Goal: Information Seeking & Learning: Learn about a topic

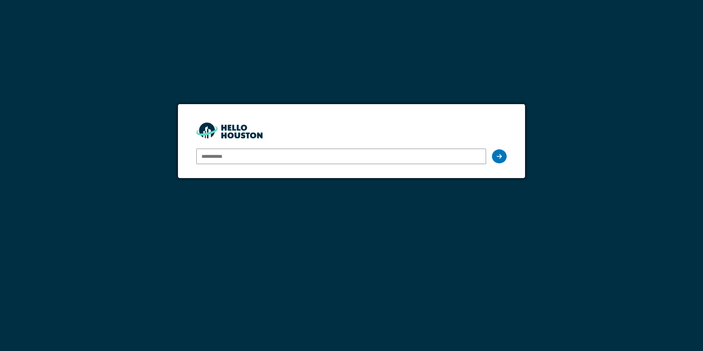
click at [278, 157] on input "email" at bounding box center [341, 156] width 290 height 15
type input "**********"
click at [505, 156] on div at bounding box center [499, 156] width 15 height 14
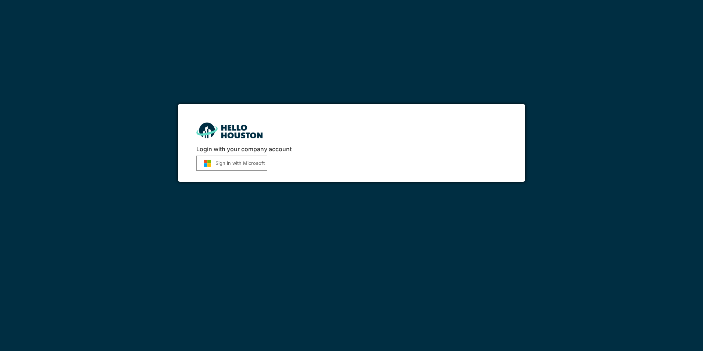
click at [235, 161] on button "Sign in with Microsoft" at bounding box center [231, 163] width 71 height 15
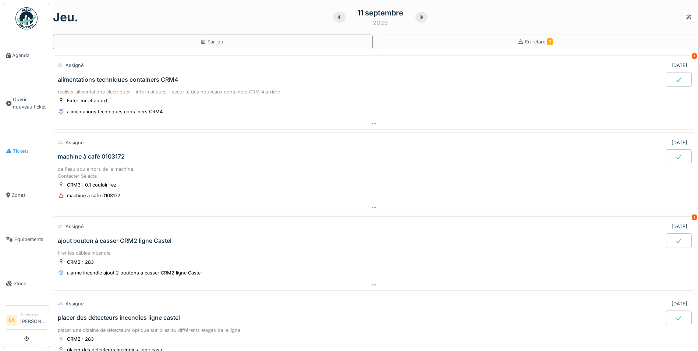
click at [24, 148] on span "Tickets" at bounding box center [30, 151] width 34 height 7
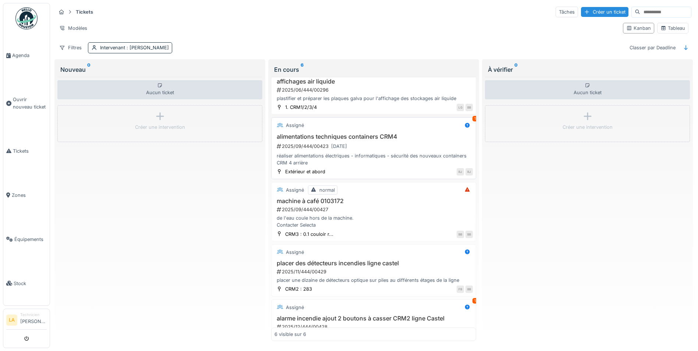
scroll to position [74, 0]
click at [324, 198] on h3 "machine à café 0103172" at bounding box center [373, 200] width 198 height 7
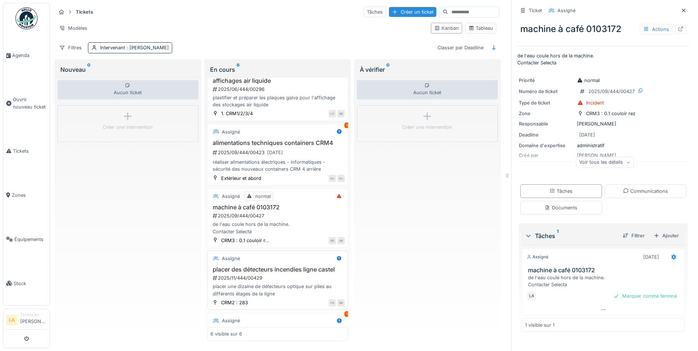
click at [304, 270] on h3 "placer des détecteurs incendies ligne castel" at bounding box center [277, 269] width 134 height 7
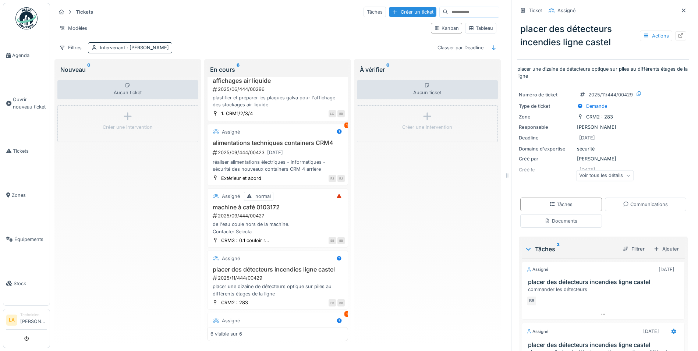
click at [626, 178] on icon at bounding box center [628, 176] width 4 height 4
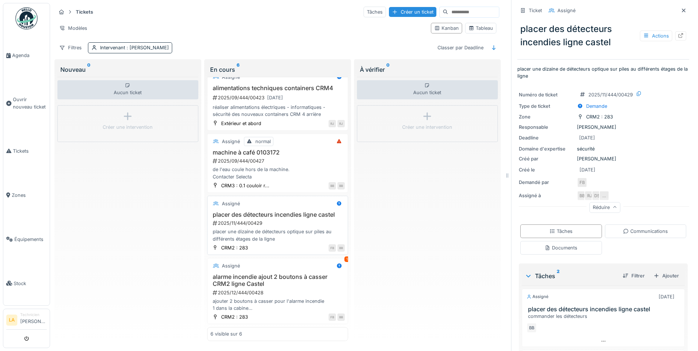
scroll to position [141, 0]
click at [289, 273] on h3 "alarme incendie ajout 2 boutons à casser CRM2 ligne Castel" at bounding box center [277, 280] width 134 height 14
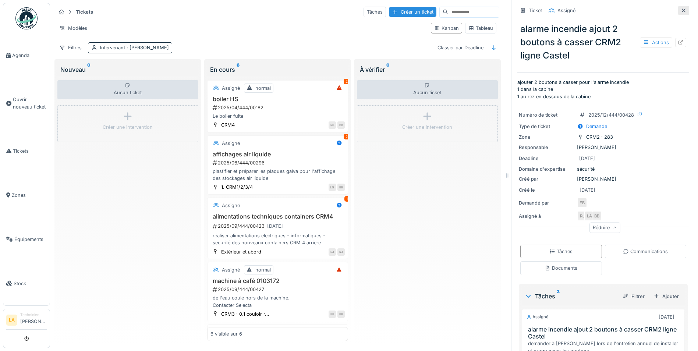
click at [681, 8] on icon at bounding box center [684, 10] width 6 height 5
